Goal: Task Accomplishment & Management: Use online tool/utility

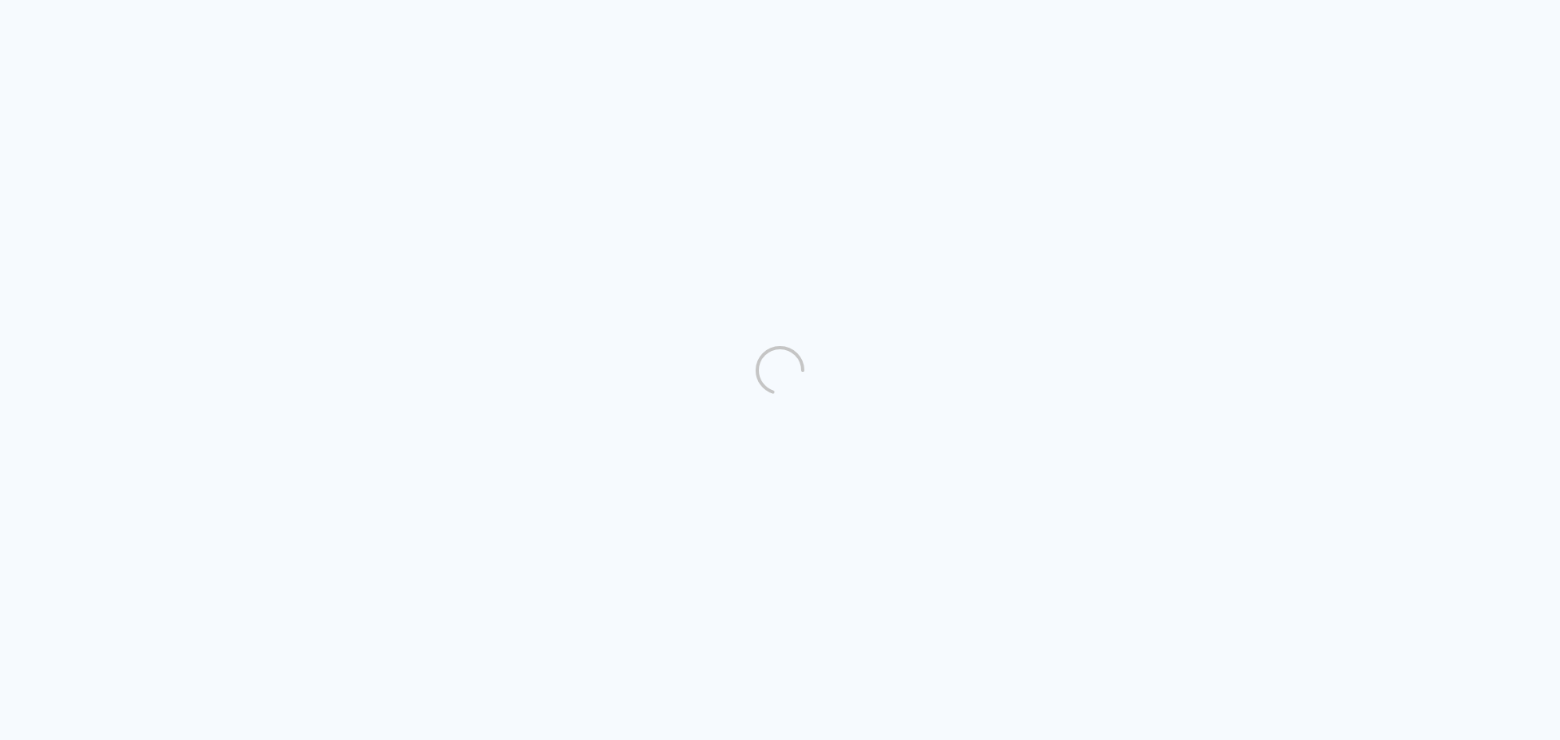
click at [1331, 104] on quentale-directory at bounding box center [780, 370] width 1560 height 740
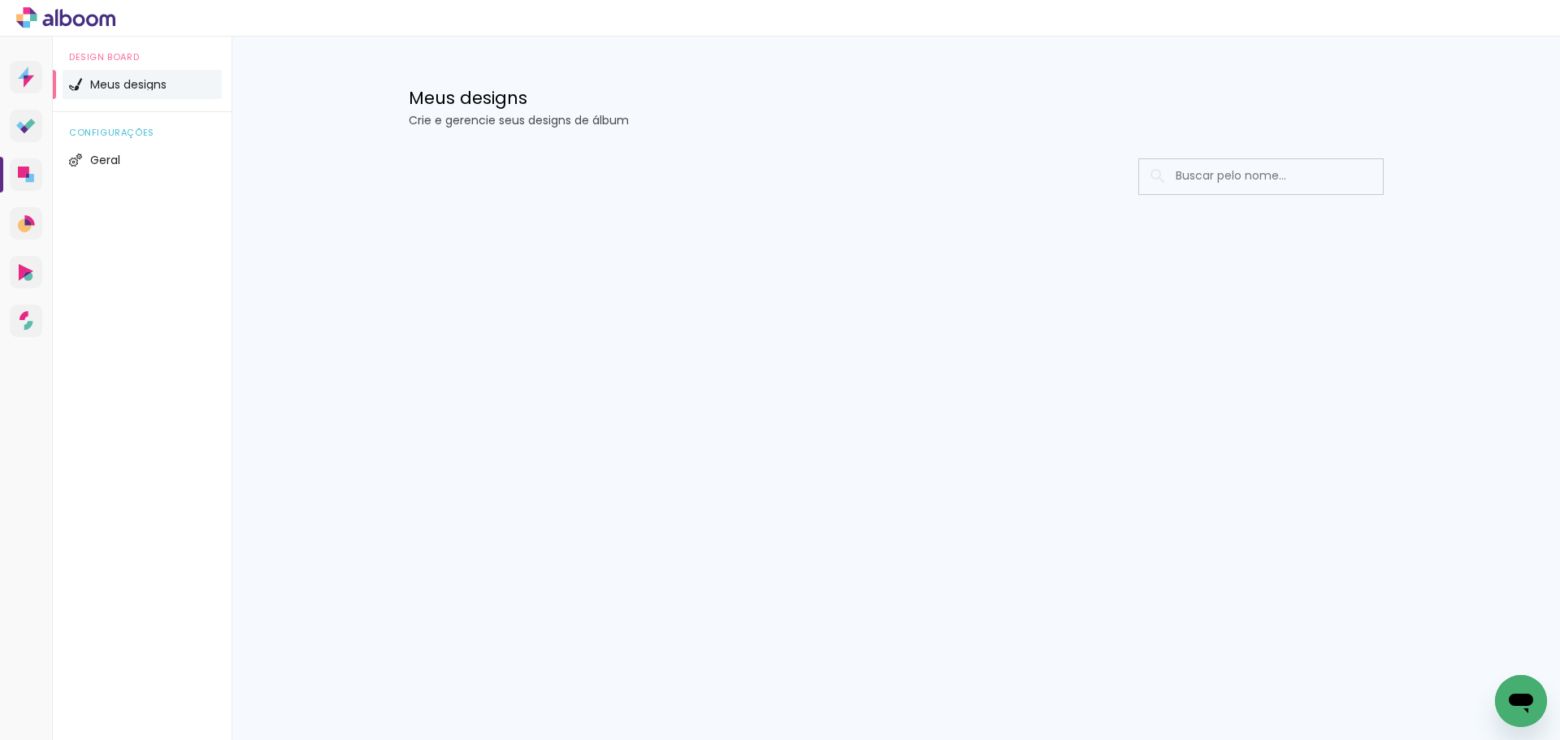
click at [1240, 182] on input at bounding box center [1283, 175] width 232 height 33
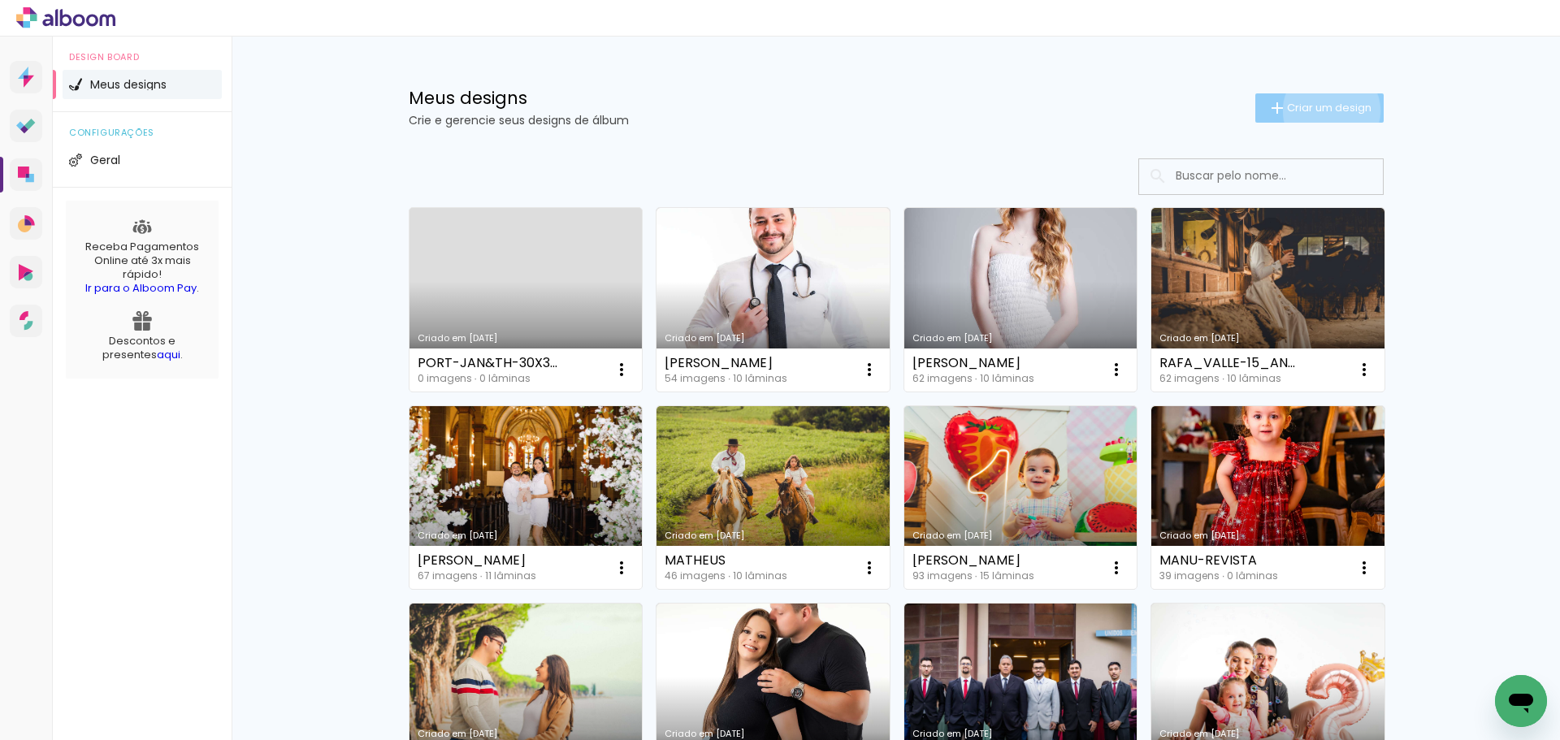
click at [1322, 110] on span "Criar um design" at bounding box center [1329, 107] width 84 height 11
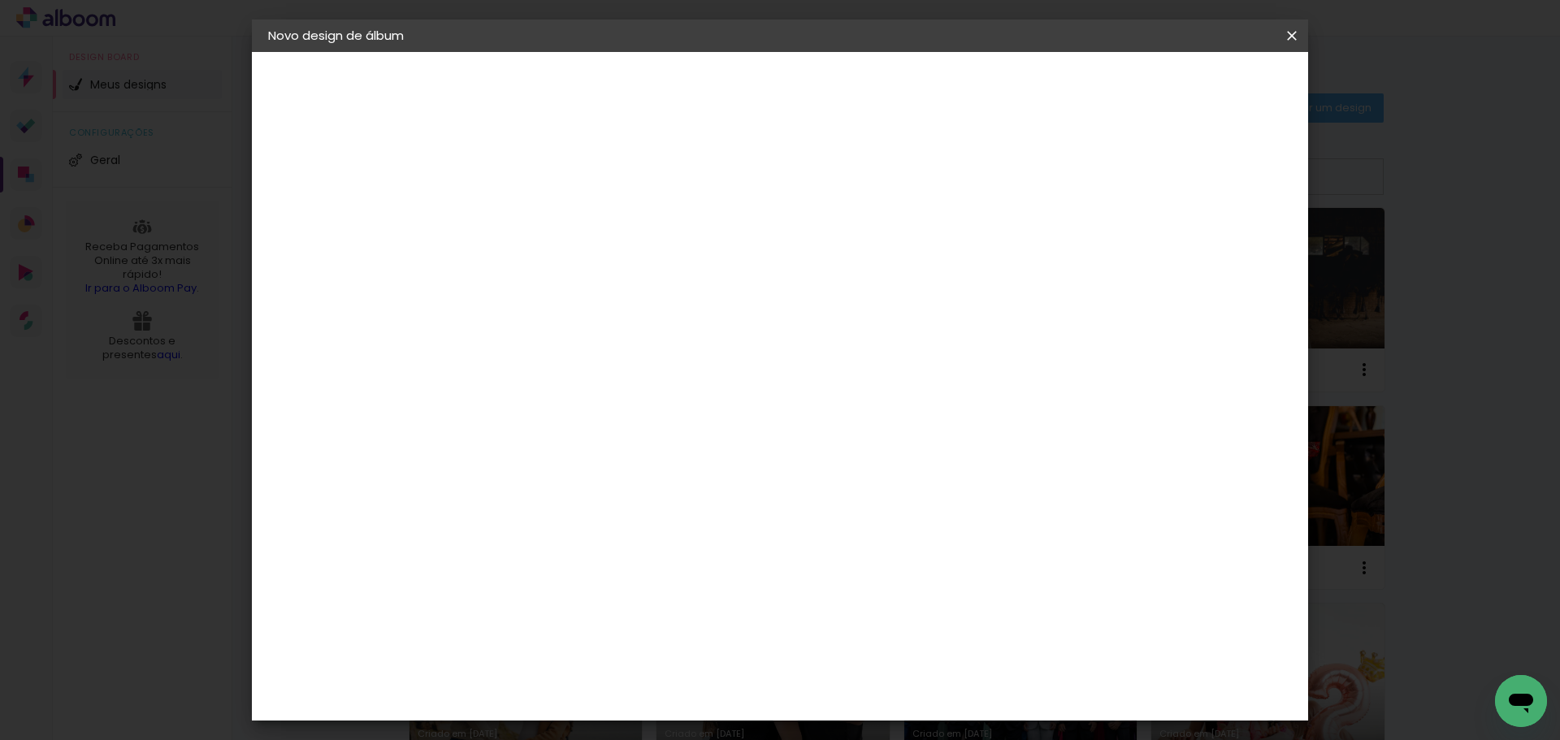
click at [0, 0] on paper-input-container "Título do álbum" at bounding box center [0, 0] width 0 height 0
click at [0, 0] on iron-icon at bounding box center [0, 0] width 0 height 0
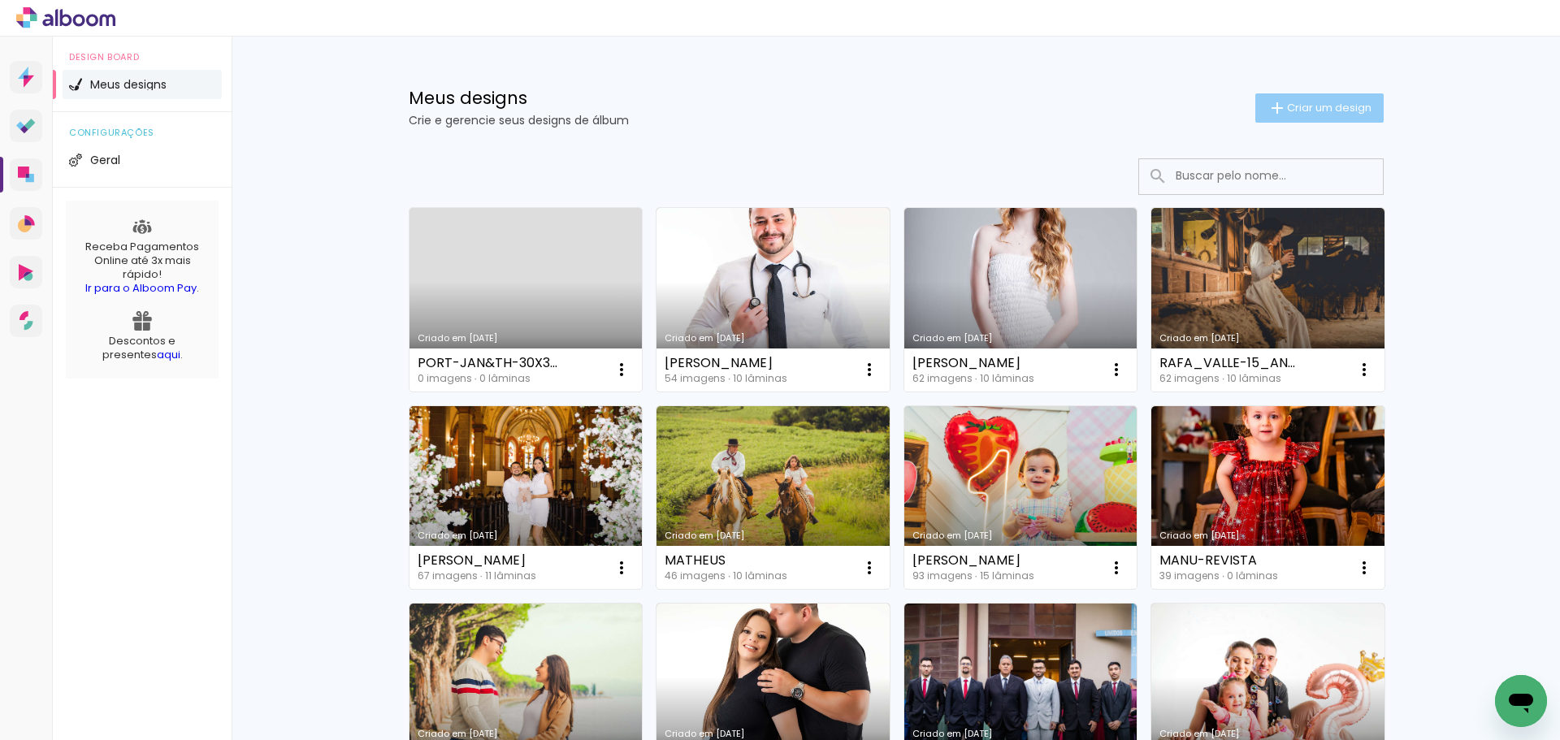
click at [1314, 104] on span "Criar um design" at bounding box center [1329, 107] width 84 height 11
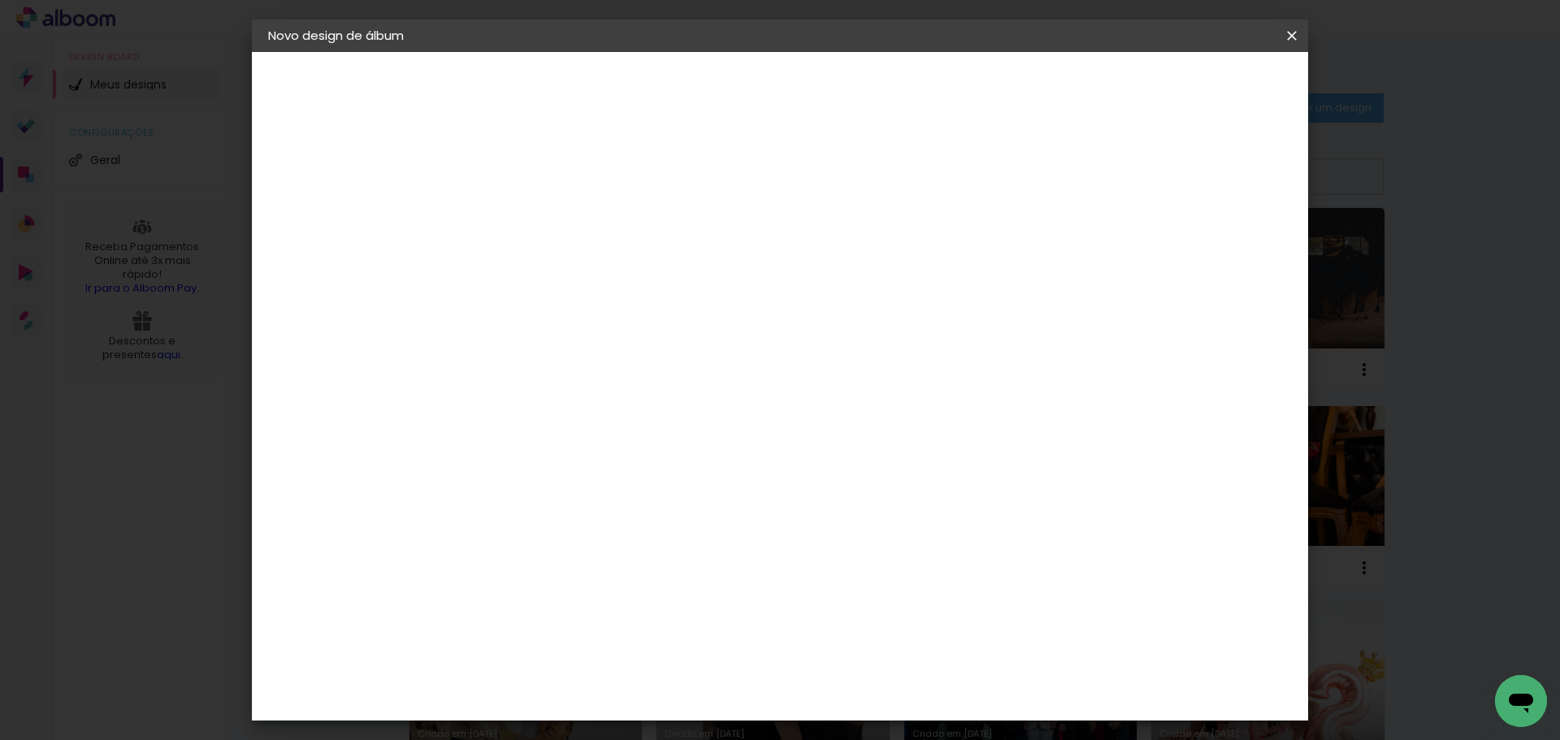
click at [534, 215] on input at bounding box center [534, 218] width 0 height 25
type input "m"
type input "[PERSON_NAME]-01-ANO"
type paper-input "[PERSON_NAME]-01-ANO"
click at [0, 0] on slot "Avançar" at bounding box center [0, 0] width 0 height 0
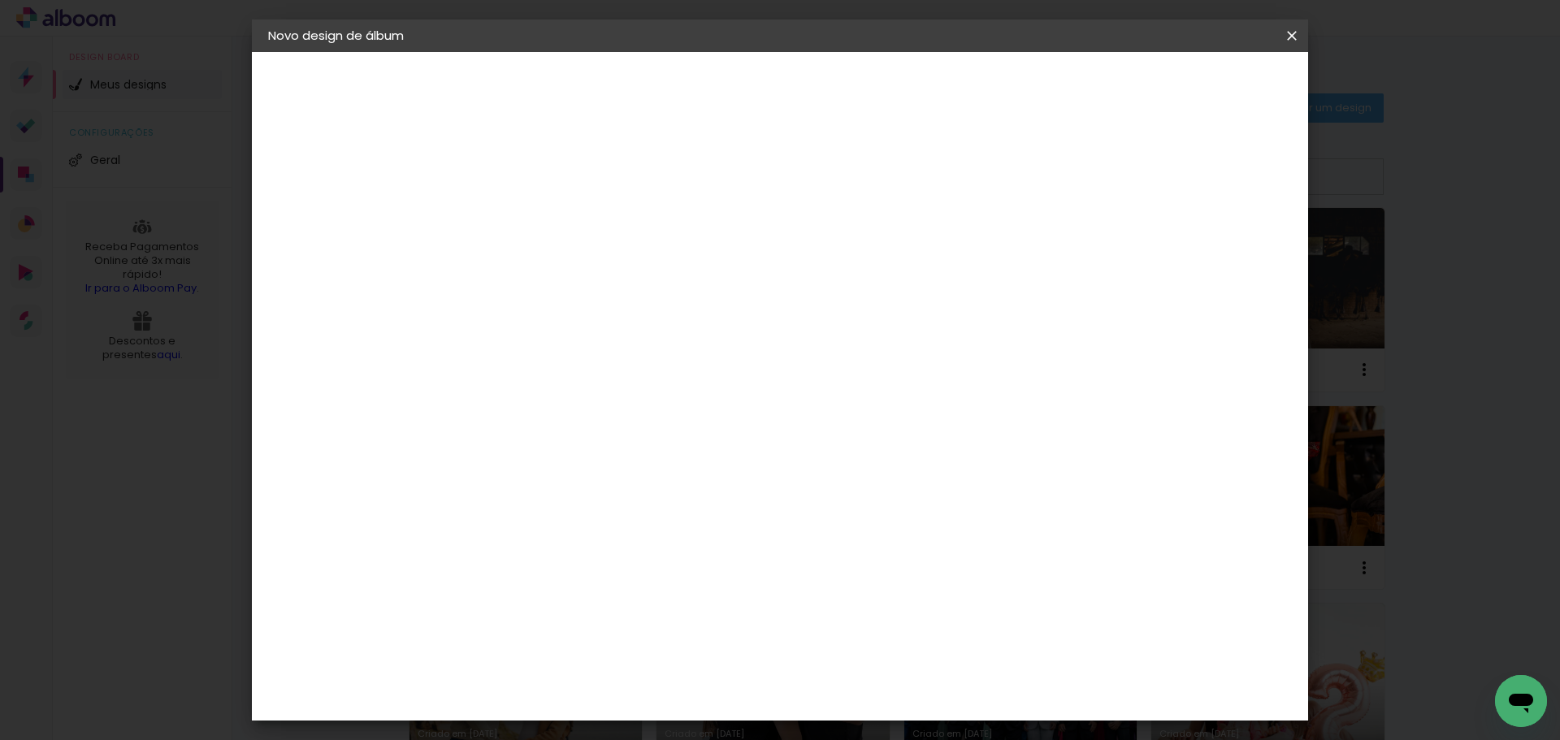
click at [557, 309] on input at bounding box center [575, 309] width 164 height 20
type input "VIA"
type paper-input "VIA"
click at [576, 373] on div "Viacolor" at bounding box center [549, 367] width 53 height 13
click at [0, 0] on slot "Avançar" at bounding box center [0, 0] width 0 height 0
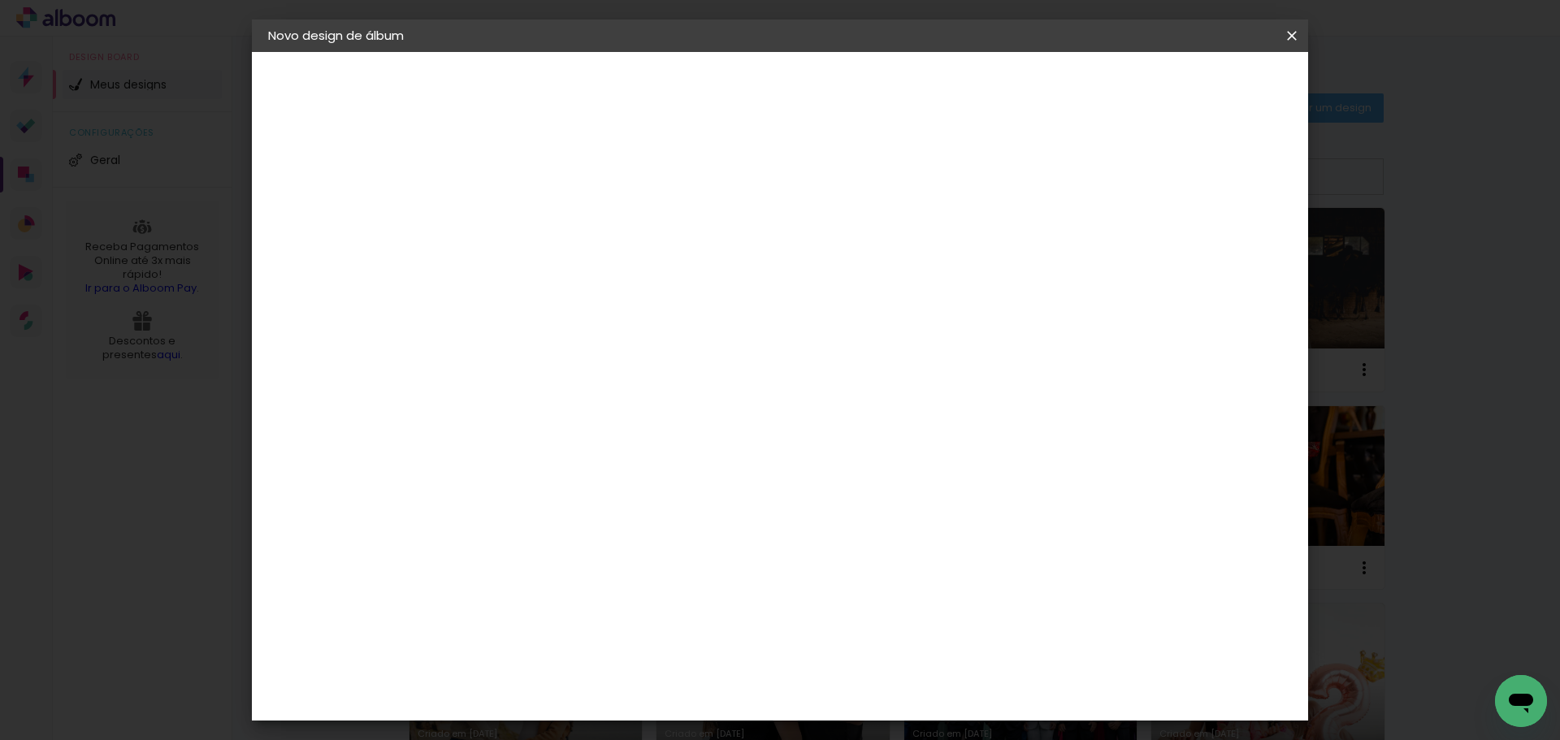
click at [663, 293] on div "Opções disponíveis Padrão Tamanho Escolha o tamanho" at bounding box center [574, 310] width 175 height 304
click at [597, 275] on input "text" at bounding box center [565, 283] width 63 height 25
click at [859, 273] on paper-item "Padrão" at bounding box center [885, 269] width 325 height 32
type input "Padrão"
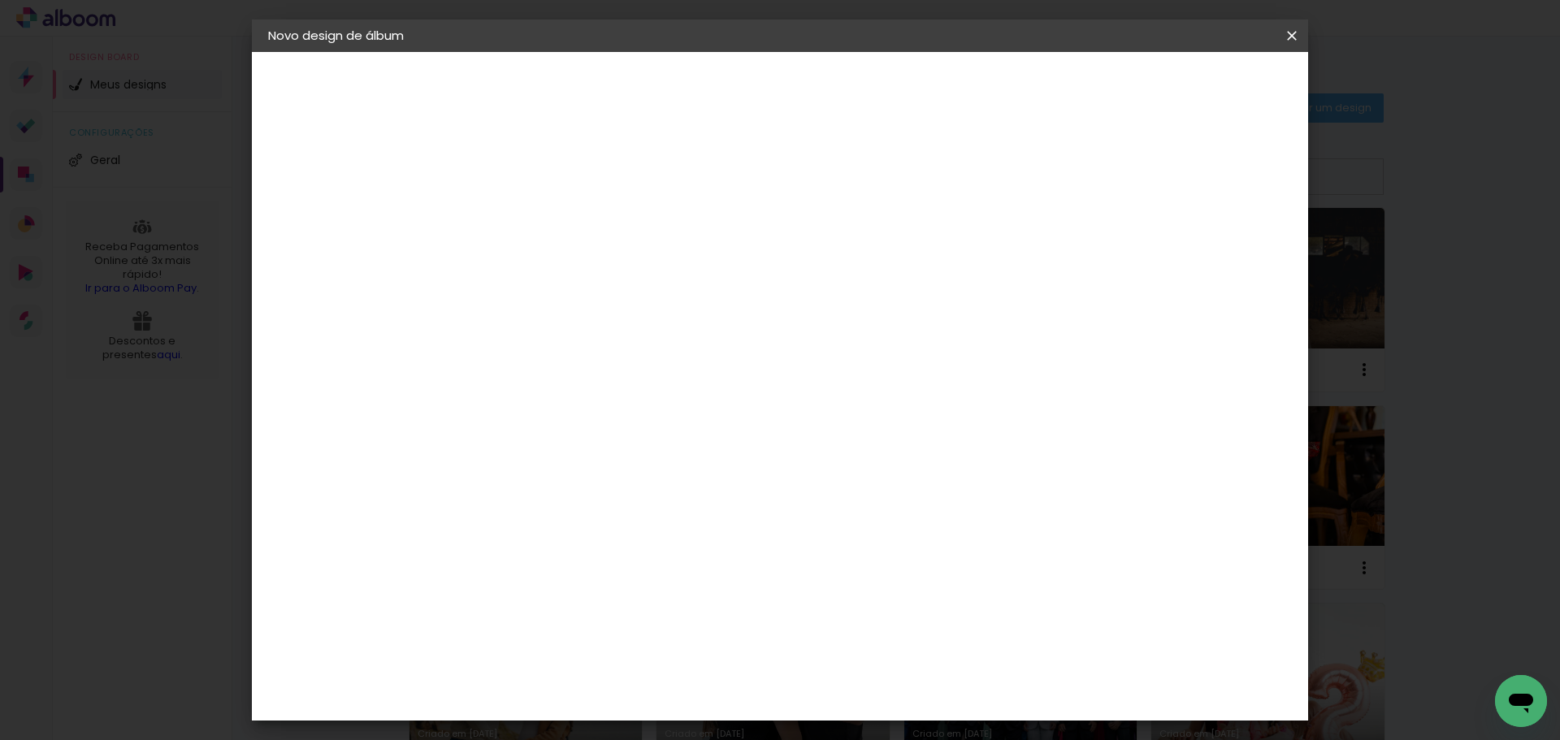
click at [643, 706] on span "20 × 20" at bounding box center [606, 727] width 76 height 43
click at [0, 0] on slot "Avançar" at bounding box center [0, 0] width 0 height 0
click at [1098, 170] on div at bounding box center [1091, 175] width 15 height 15
type paper-checkbox "on"
click at [1190, 83] on span "Iniciar design" at bounding box center [1153, 85] width 74 height 11
